Goal: Ask a question

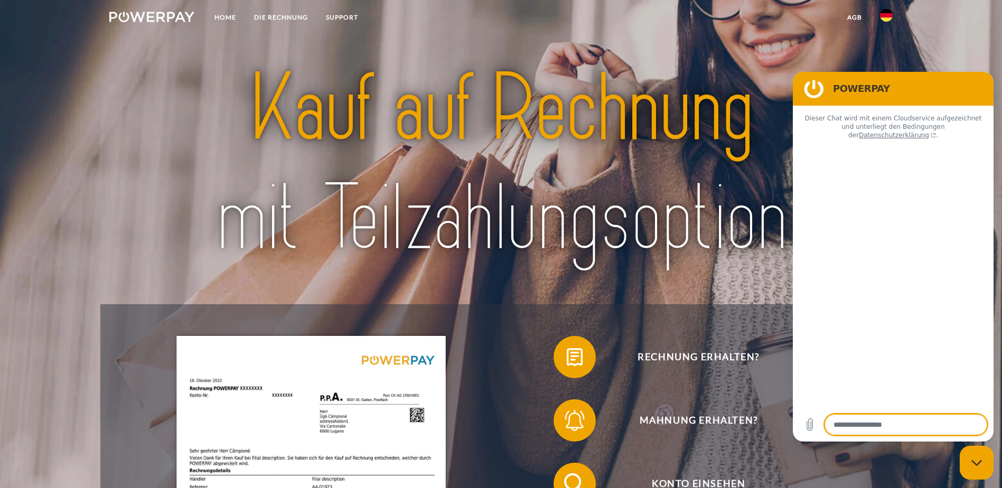
type textarea "*"
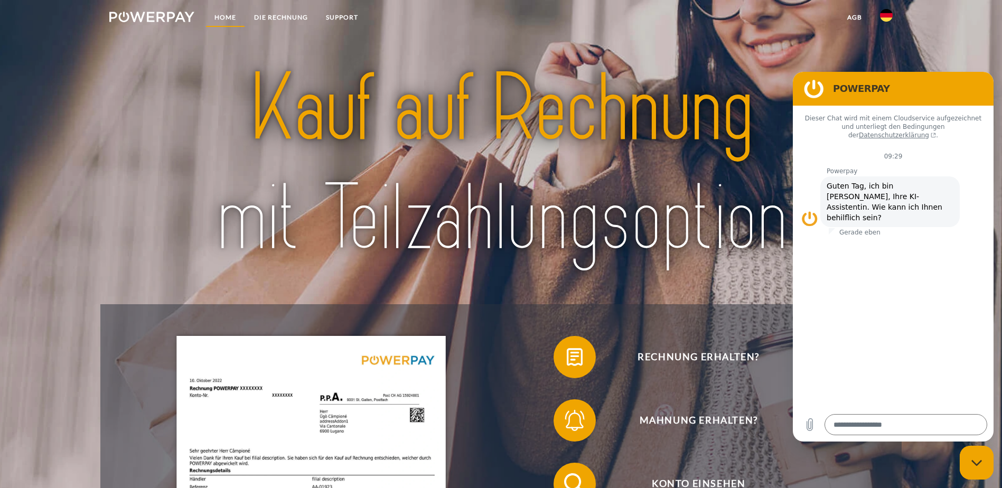
click at [222, 12] on link "Home" at bounding box center [225, 17] width 40 height 19
click at [348, 14] on link "SUPPORT" at bounding box center [342, 17] width 50 height 19
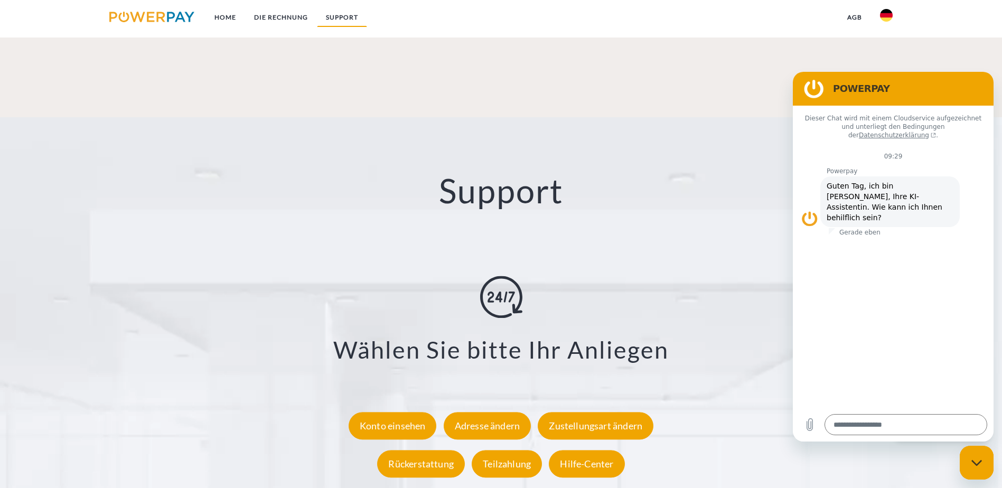
scroll to position [1853, 0]
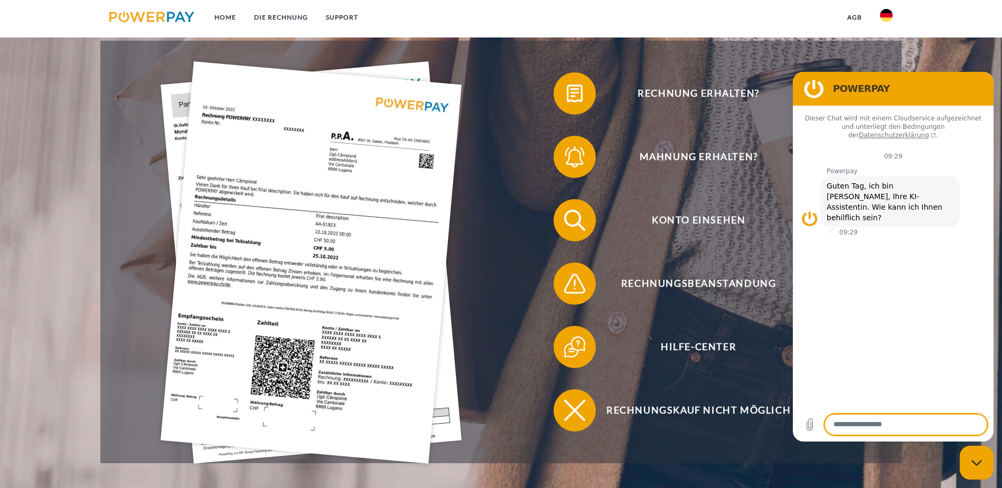
scroll to position [264, 0]
click at [855, 424] on textarea at bounding box center [906, 424] width 163 height 21
type textarea "**********"
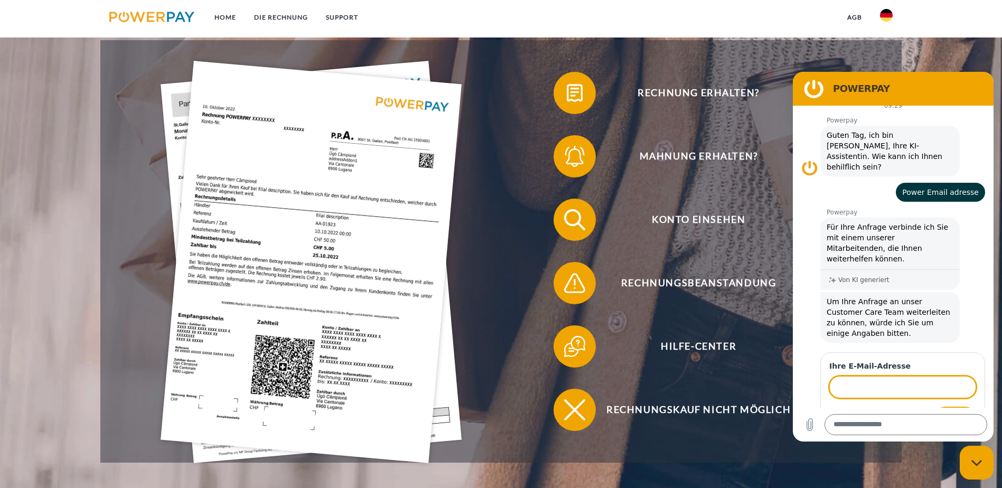
scroll to position [49, 0]
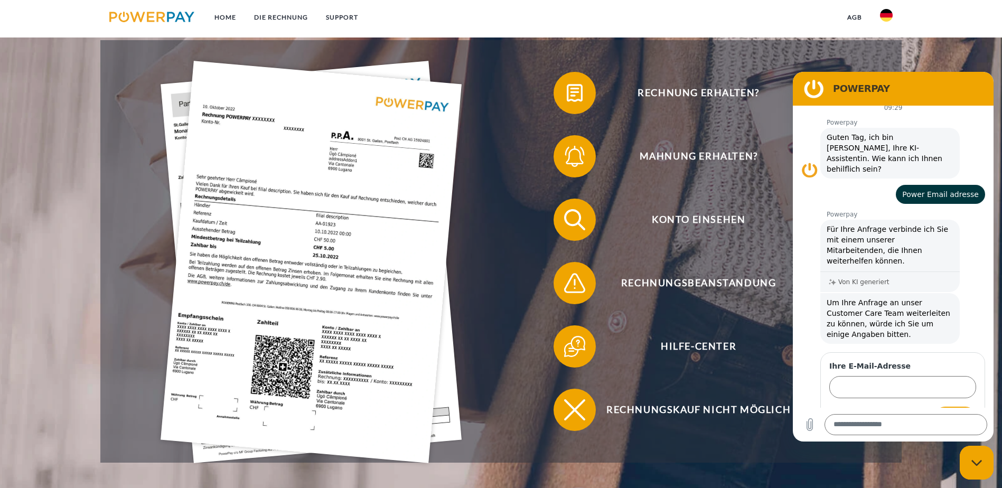
drag, startPoint x: 59, startPoint y: 350, endPoint x: 742, endPoint y: 461, distance: 692.0
click at [846, 376] on input "Ihre E-Mail-Adresse" at bounding box center [902, 387] width 147 height 22
